Goal: Transaction & Acquisition: Purchase product/service

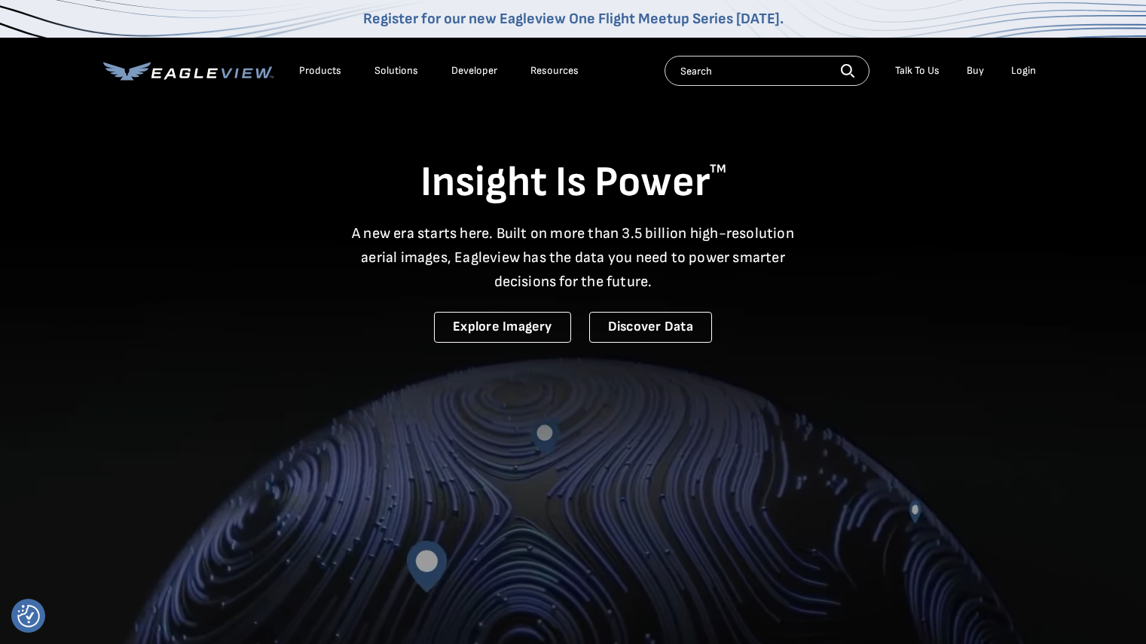
click at [1014, 66] on div "Login" at bounding box center [1024, 71] width 25 height 14
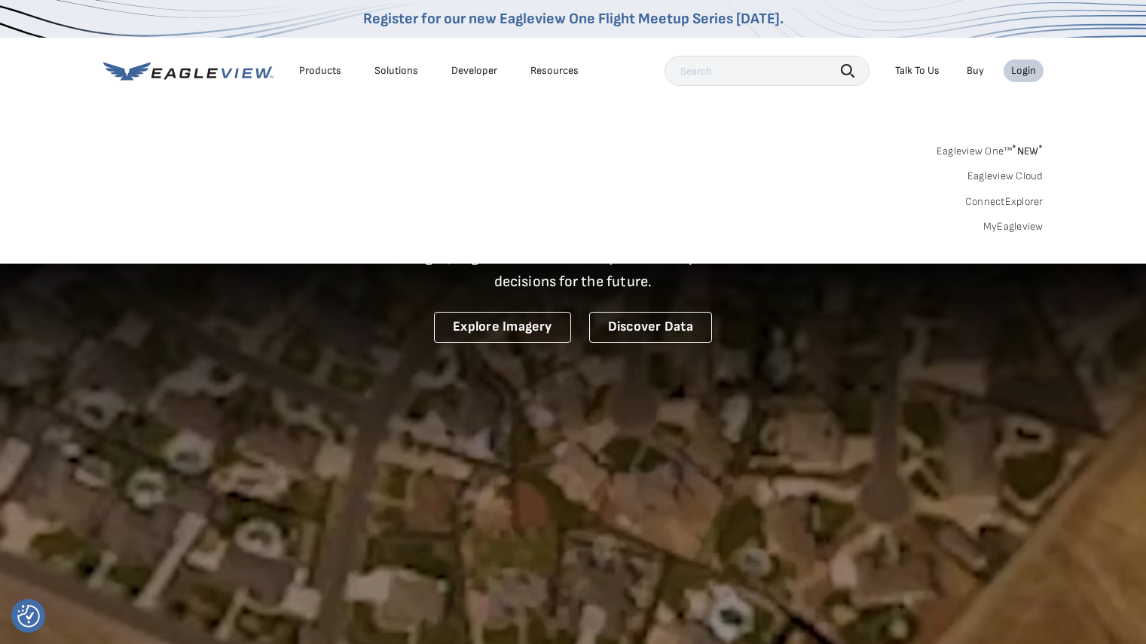
click at [1014, 66] on div "Login" at bounding box center [1024, 71] width 25 height 14
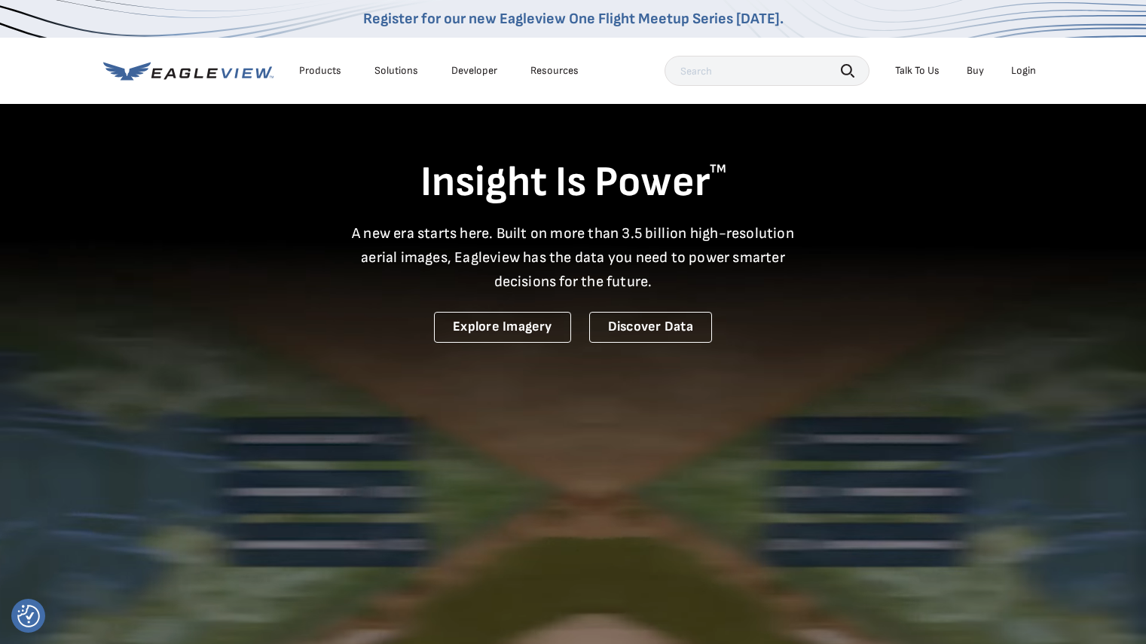
click at [1014, 66] on div "Login" at bounding box center [1024, 71] width 25 height 14
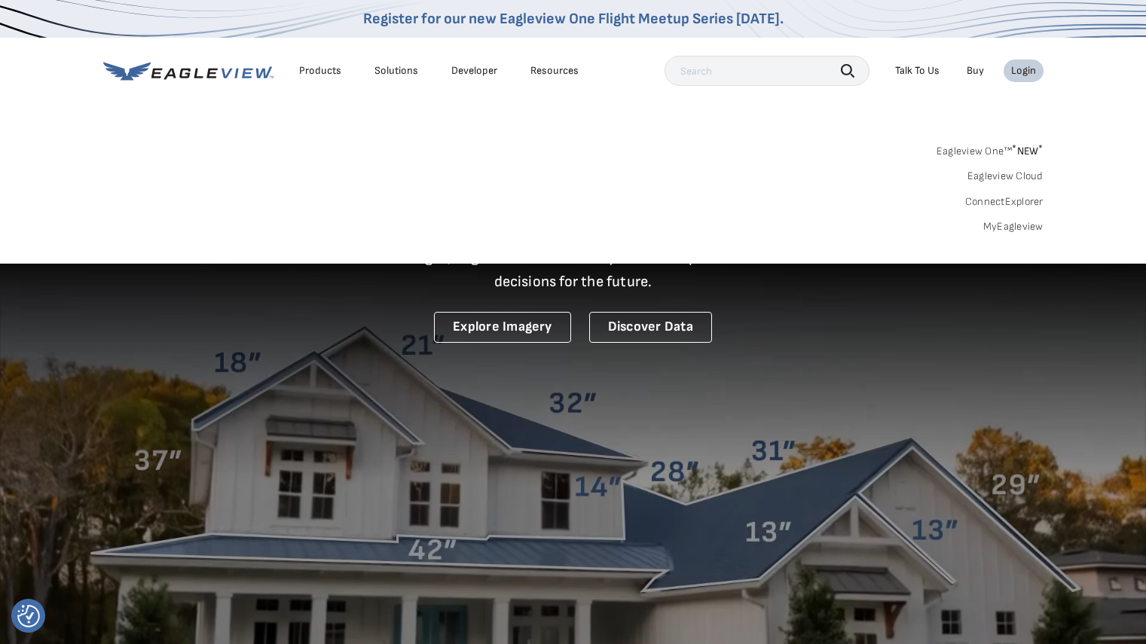
click at [995, 224] on link "MyEagleview" at bounding box center [1014, 227] width 60 height 14
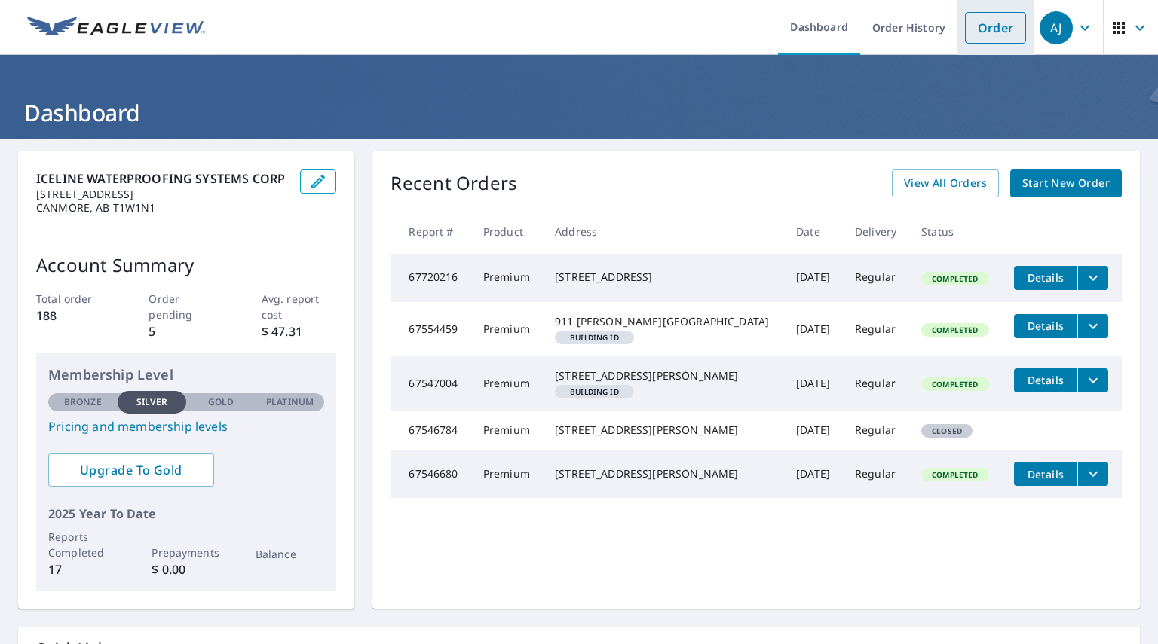
click at [992, 31] on link "Order" at bounding box center [995, 28] width 61 height 32
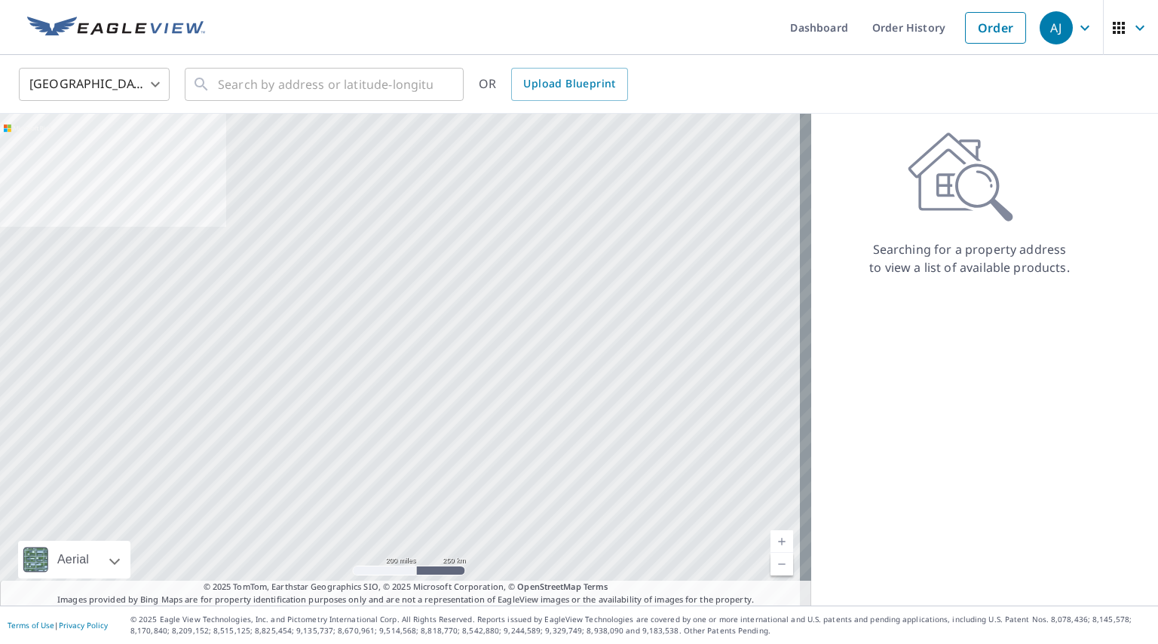
click at [96, 78] on body "[PERSON_NAME] [PERSON_NAME] Dashboard Order History Order AJ United States US ​…" at bounding box center [579, 322] width 1158 height 644
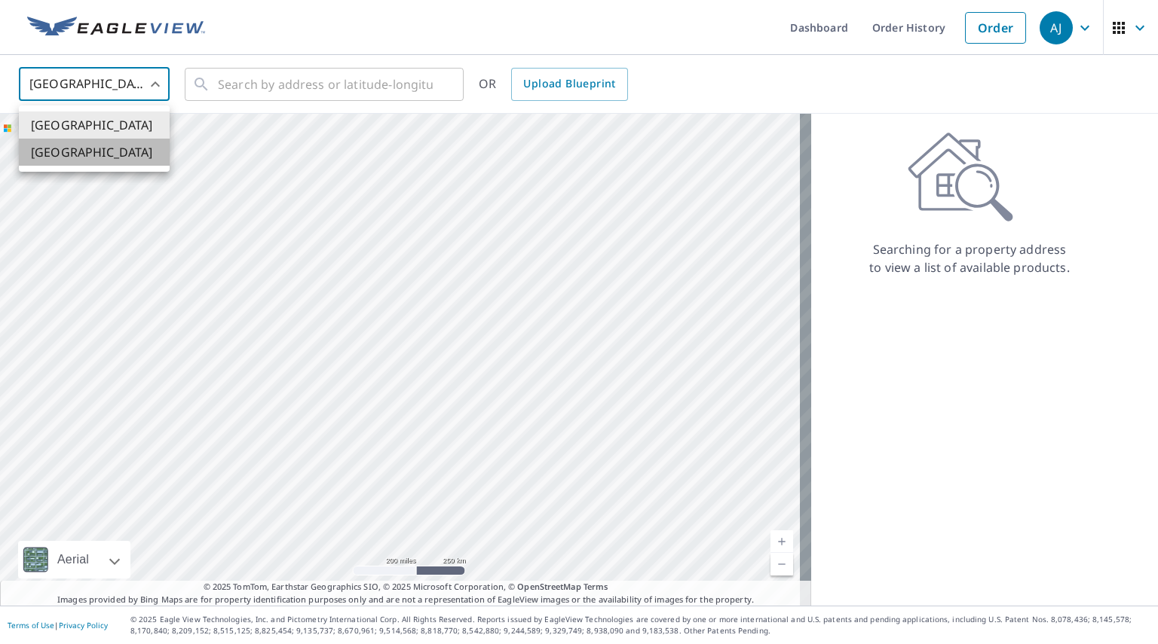
click at [79, 156] on li "[GEOGRAPHIC_DATA]" at bounding box center [94, 152] width 151 height 27
type input "CA"
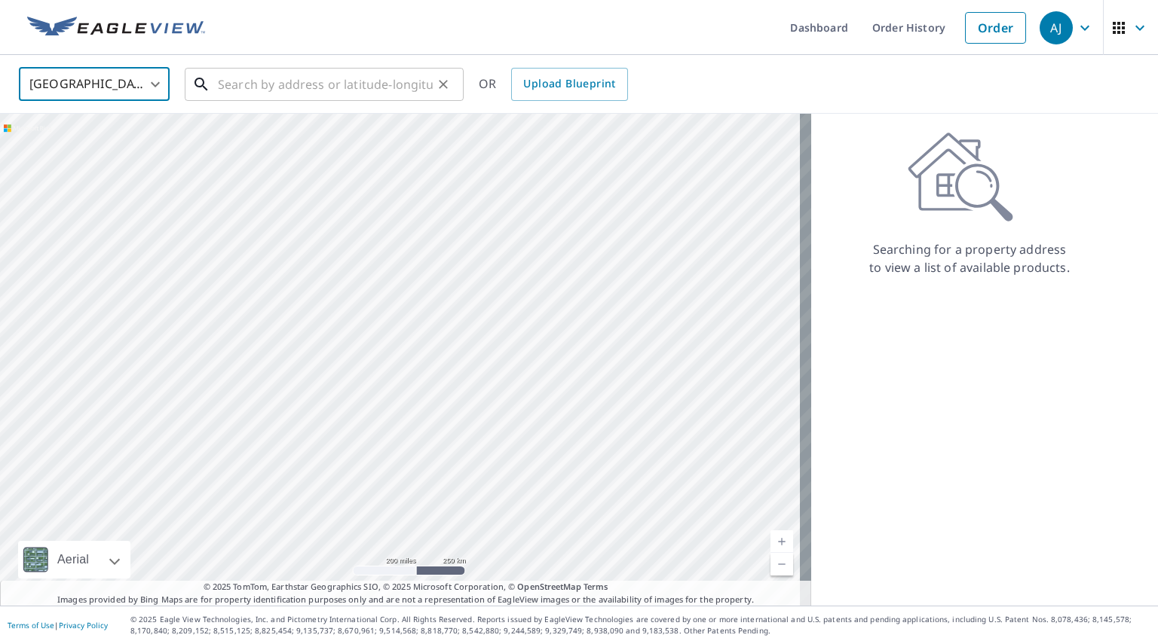
paste input "119 bow meadows cres"
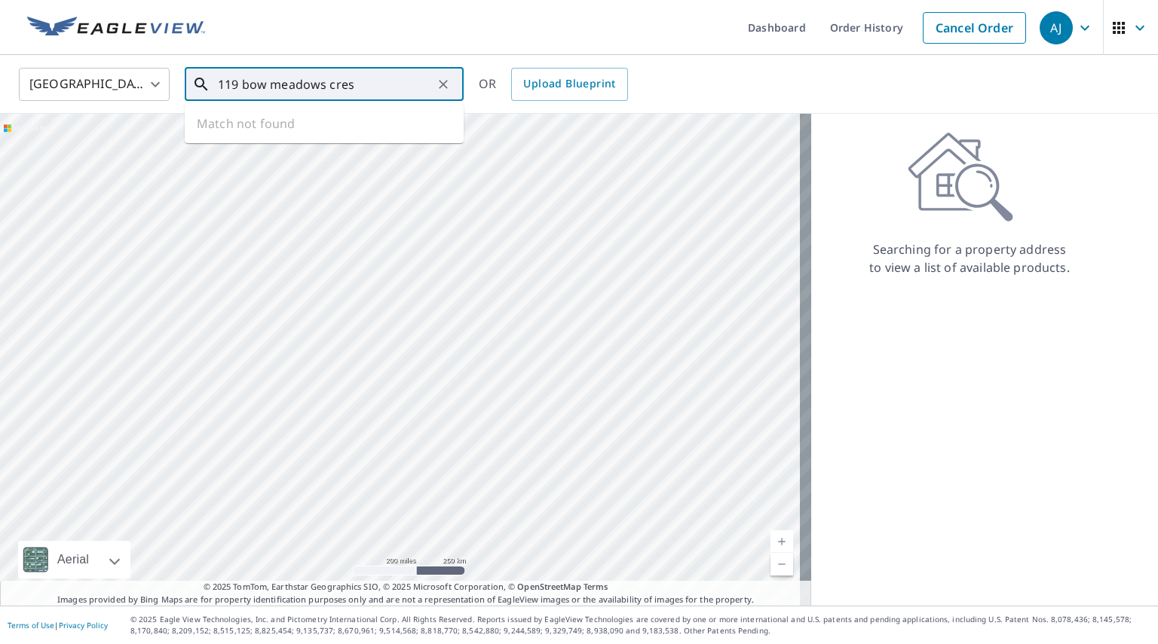
click at [271, 90] on input "119 bow meadows cres" at bounding box center [325, 84] width 215 height 42
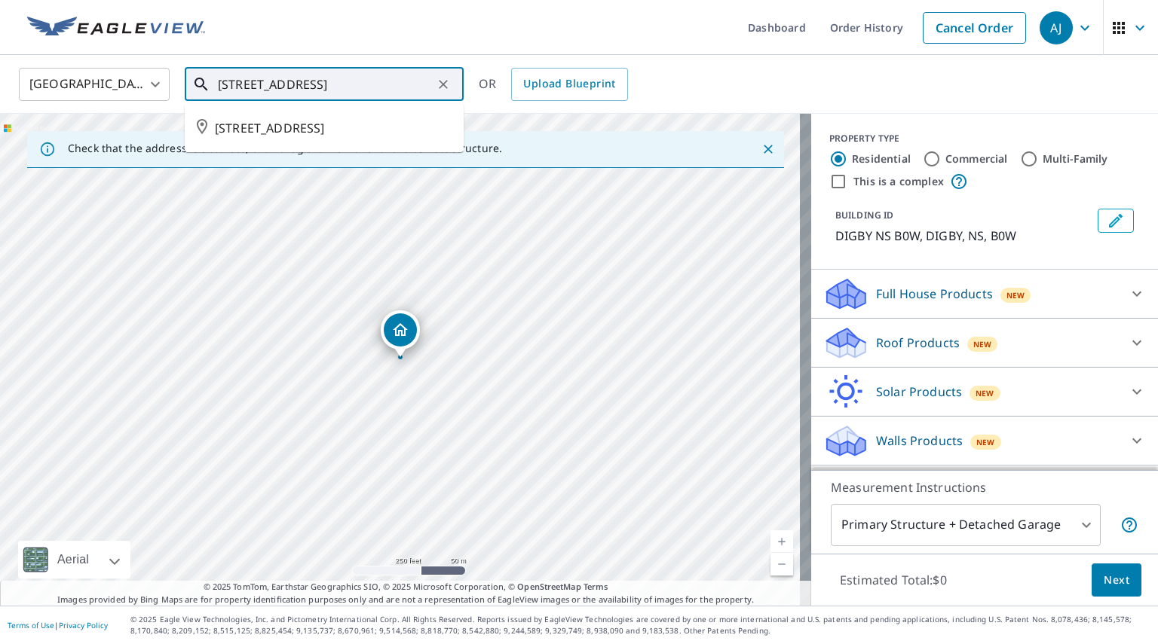
click at [418, 85] on input "[STREET_ADDRESS]" at bounding box center [325, 84] width 215 height 42
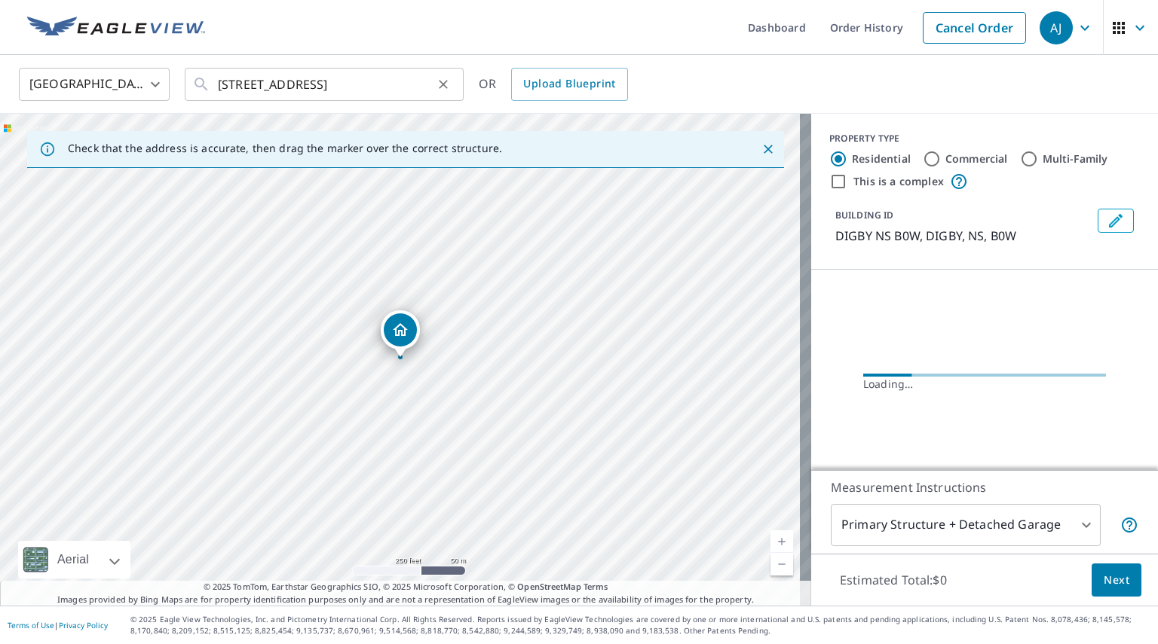
click at [436, 97] on div "[STREET_ADDRESS] , canmore ​" at bounding box center [324, 84] width 279 height 33
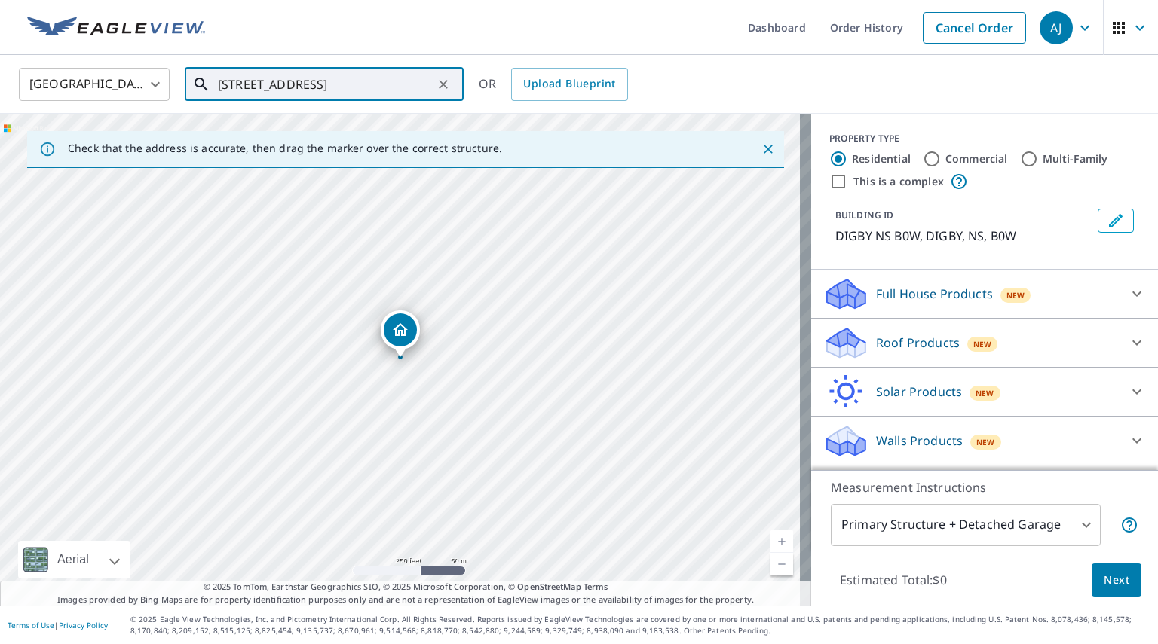
paste input "[PERSON_NAME] Crescen"
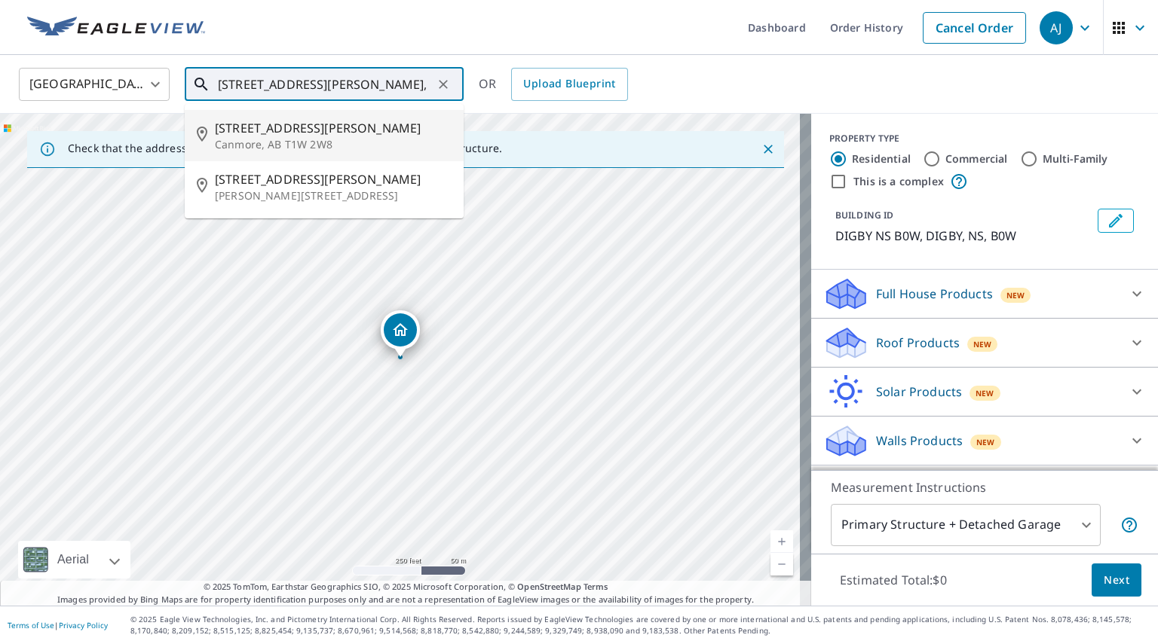
click at [366, 143] on p "Canmore, AB T1W 2W8" at bounding box center [333, 144] width 237 height 15
type input "[STREET_ADDRESS][PERSON_NAME]"
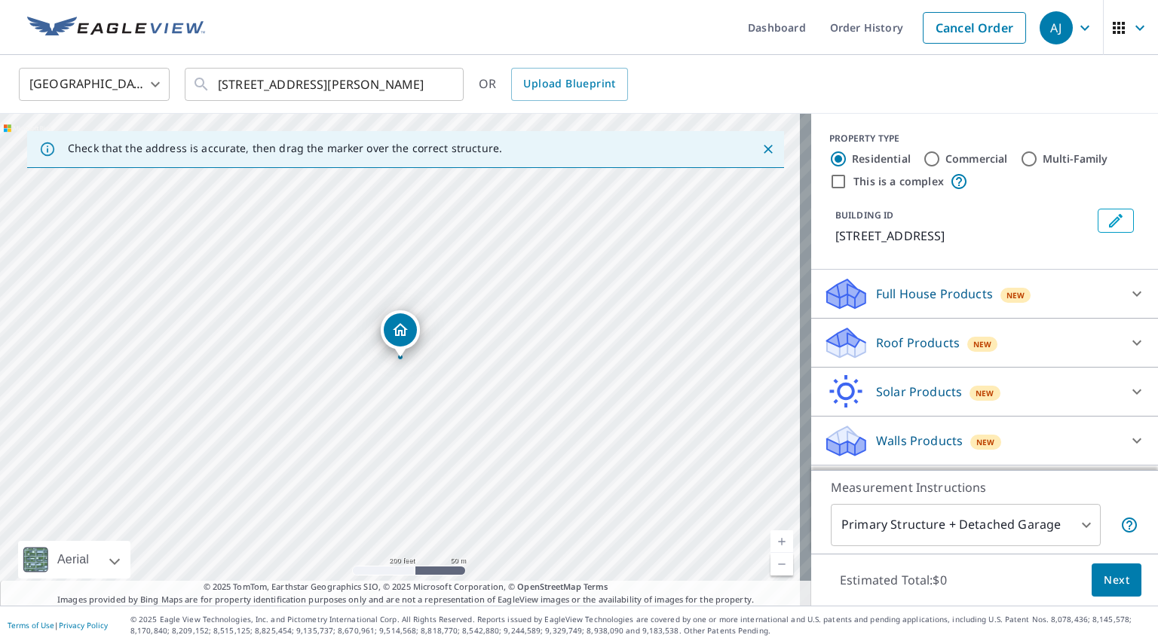
click at [929, 352] on p "Roof Products" at bounding box center [918, 343] width 84 height 18
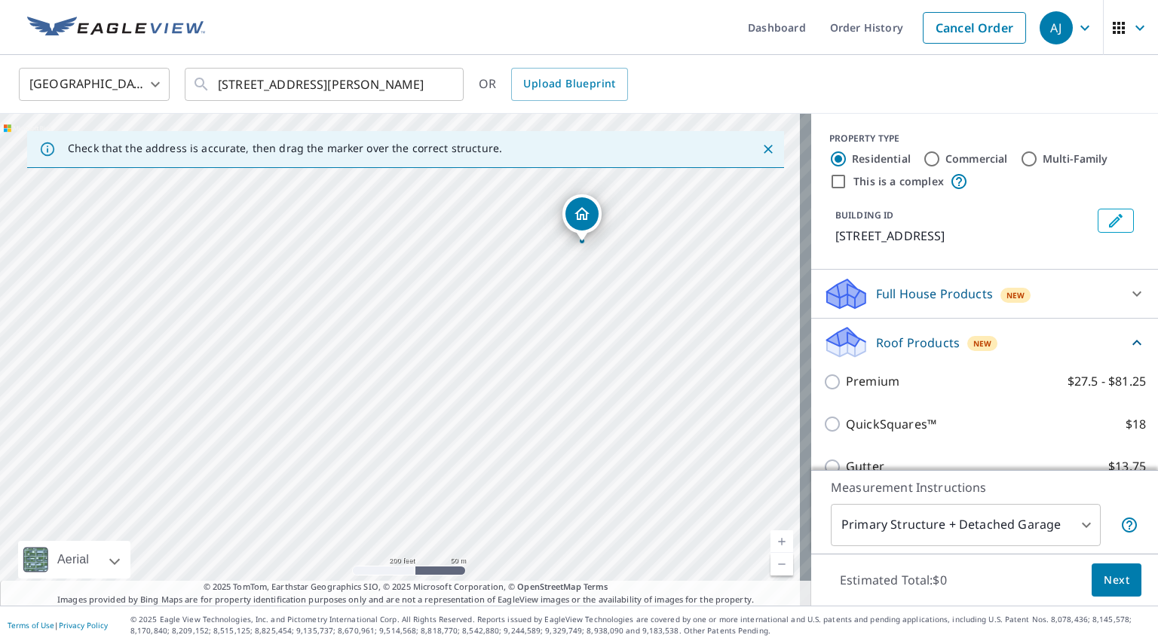
click at [577, 253] on div "[STREET_ADDRESS]" at bounding box center [405, 360] width 811 height 492
click at [425, 361] on div "[STREET_ADDRESS]" at bounding box center [405, 360] width 811 height 492
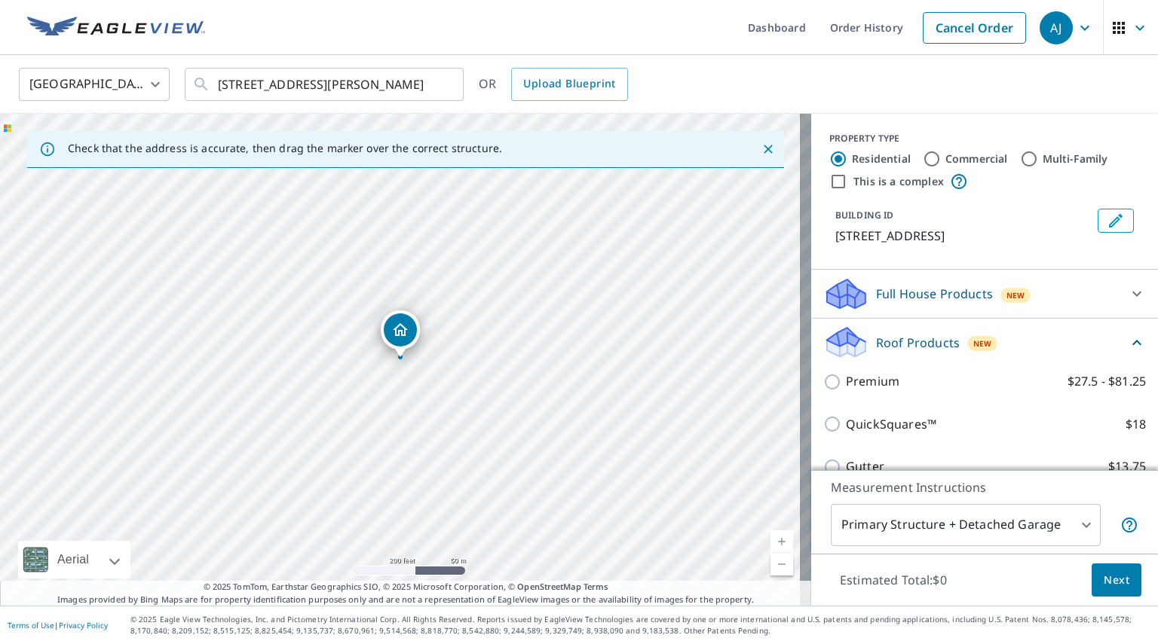
click at [425, 361] on div "[STREET_ADDRESS]" at bounding box center [405, 360] width 811 height 492
